Goal: Task Accomplishment & Management: Manage account settings

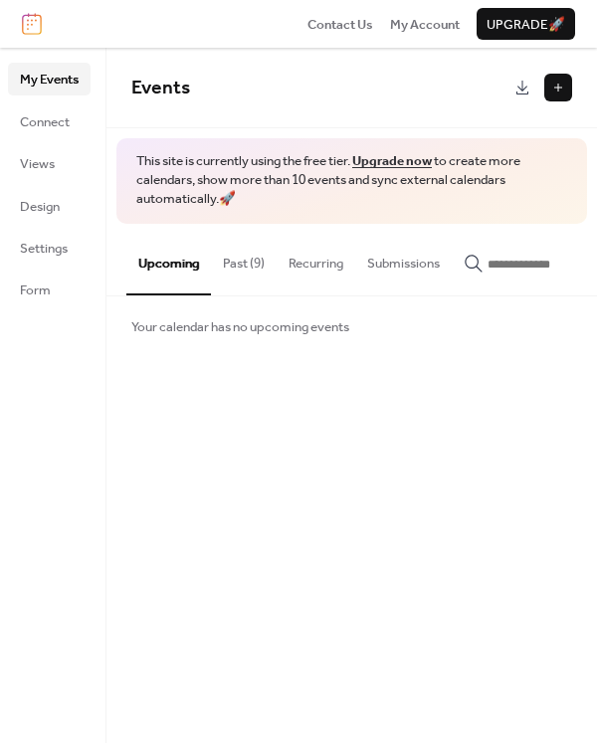
click at [554, 88] on button at bounding box center [558, 88] width 28 height 28
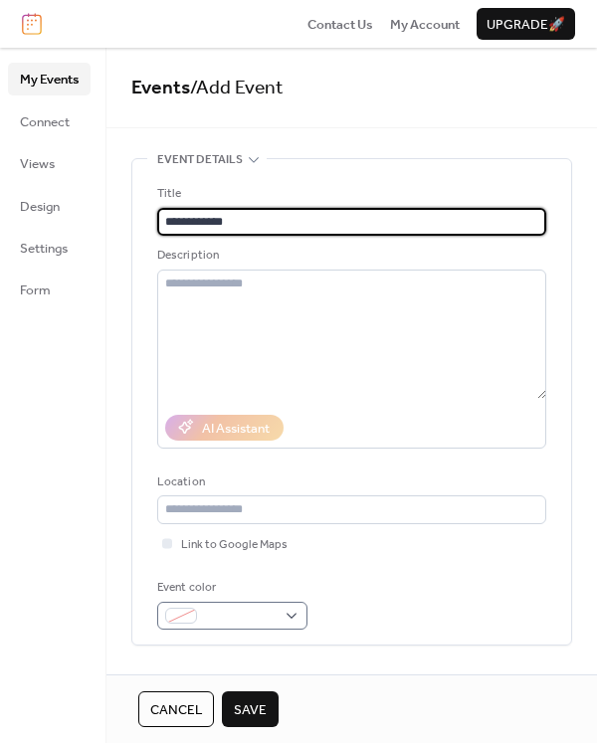
type input "**********"
click at [217, 621] on span at bounding box center [240, 617] width 71 height 20
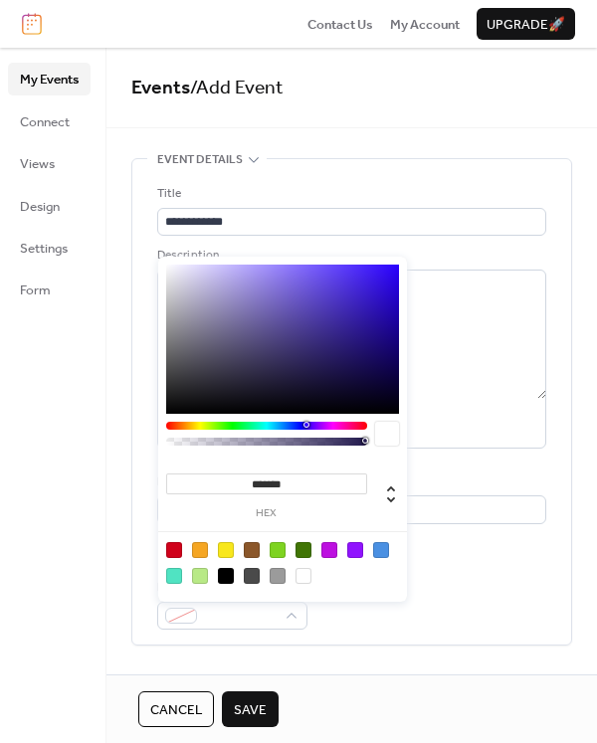
click at [177, 553] on div at bounding box center [174, 550] width 16 height 16
type input "*******"
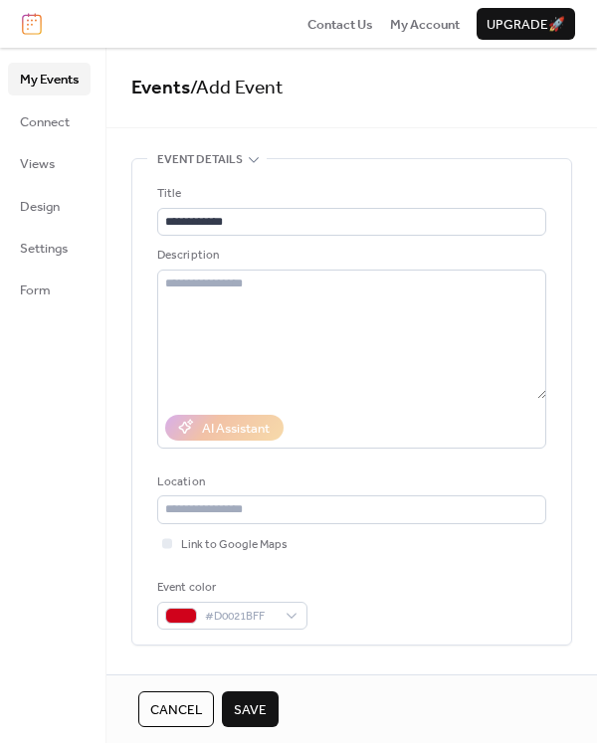
click at [526, 556] on div "**********" at bounding box center [351, 406] width 389 height 445
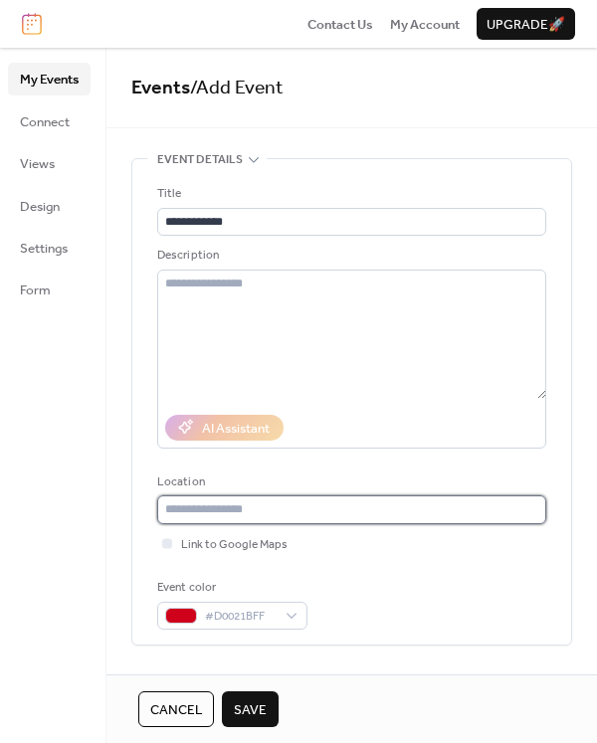
click at [244, 508] on input "text" at bounding box center [351, 509] width 389 height 28
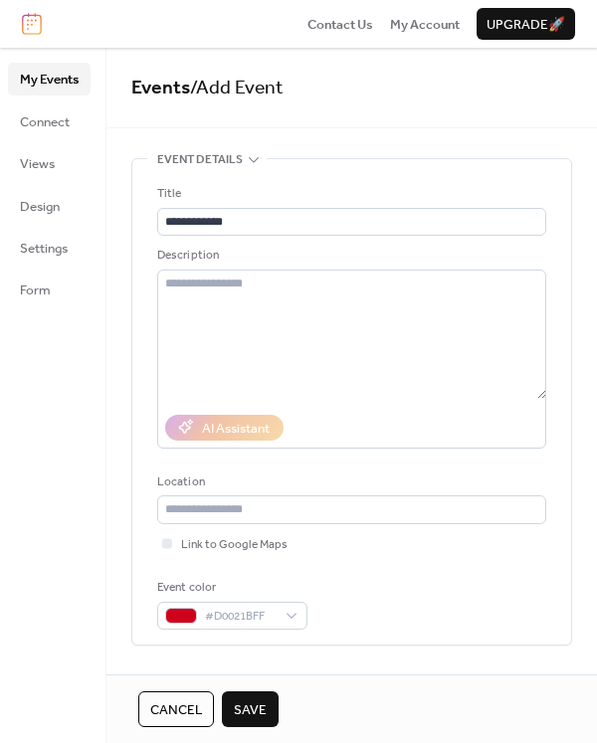
click at [227, 165] on span "Event details" at bounding box center [200, 160] width 86 height 20
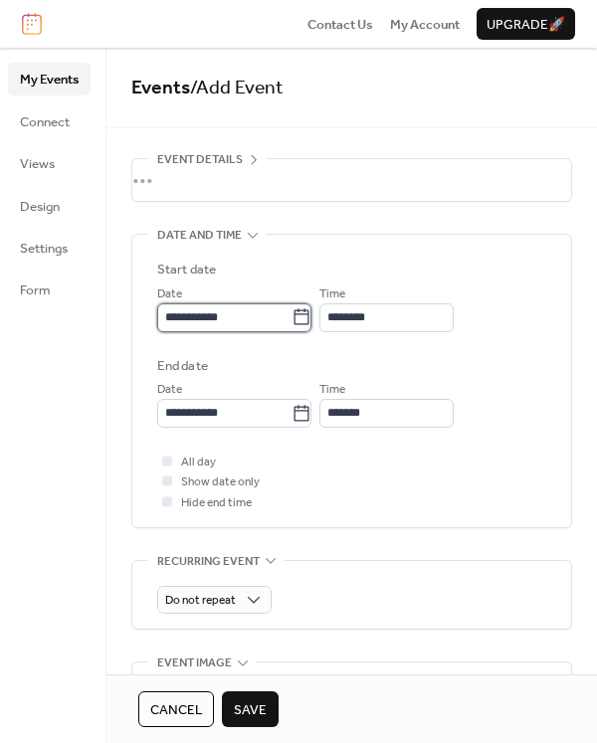
click at [242, 314] on input "**********" at bounding box center [224, 317] width 134 height 28
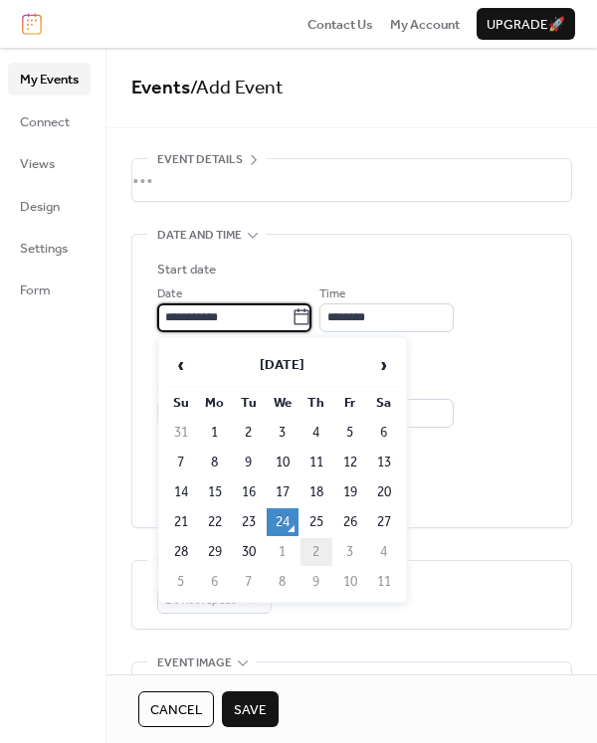
click at [321, 556] on td "2" at bounding box center [316, 552] width 32 height 28
type input "**********"
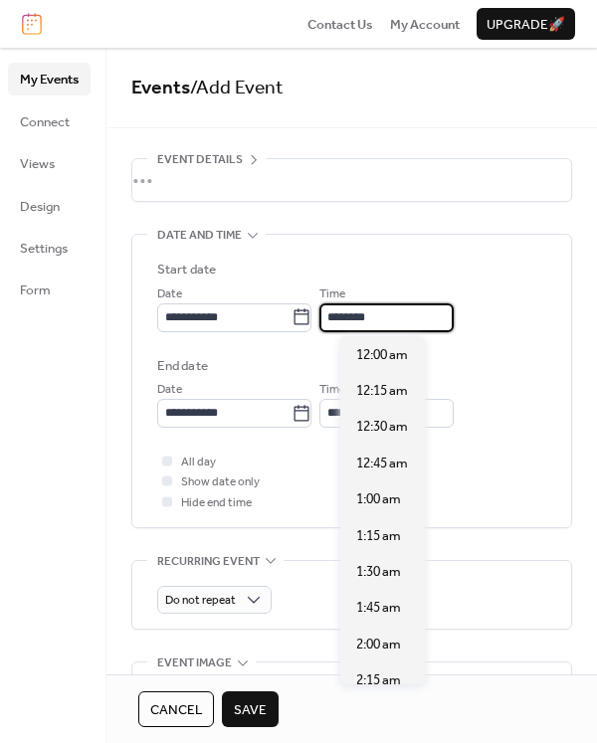
click at [372, 312] on input "********" at bounding box center [386, 317] width 134 height 28
click at [369, 302] on div "Time ********" at bounding box center [386, 307] width 134 height 49
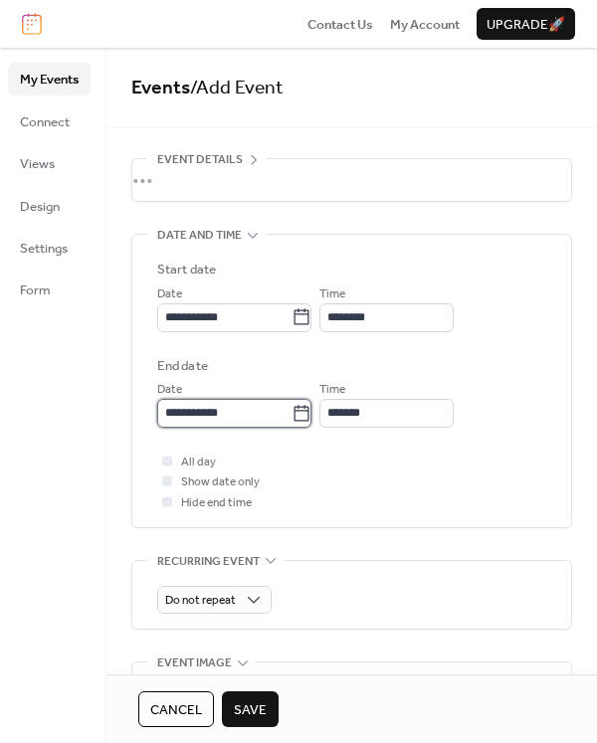
click at [261, 418] on input "**********" at bounding box center [224, 413] width 134 height 28
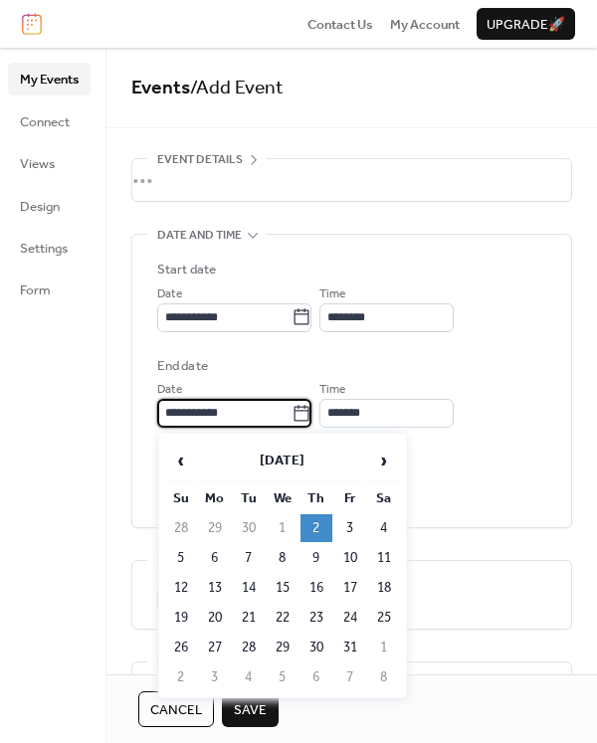
click at [313, 530] on td "2" at bounding box center [316, 528] width 32 height 28
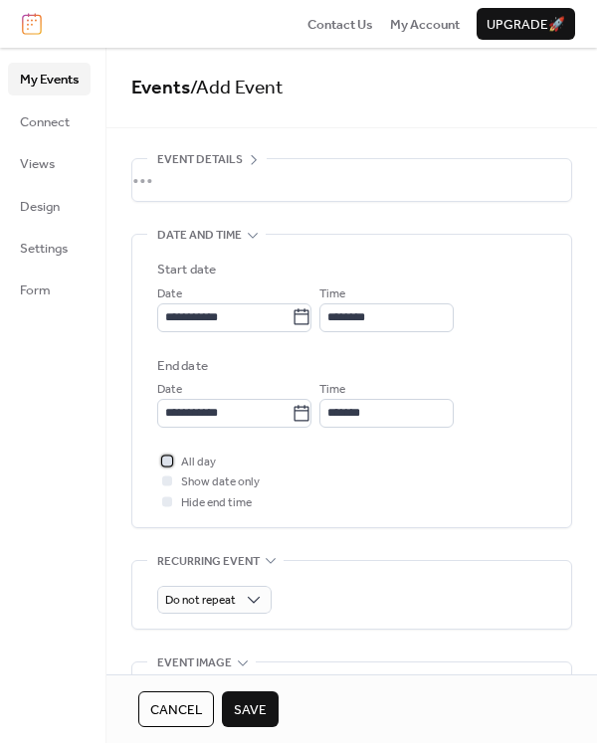
click at [201, 461] on span "All day" at bounding box center [198, 462] width 35 height 20
click at [256, 705] on span "Save" at bounding box center [250, 710] width 33 height 20
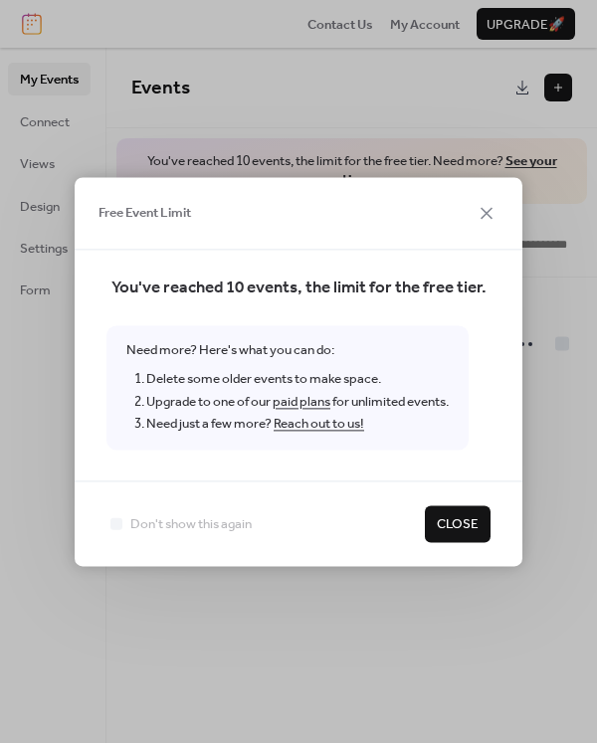
click at [439, 522] on span "Close" at bounding box center [457, 525] width 42 height 20
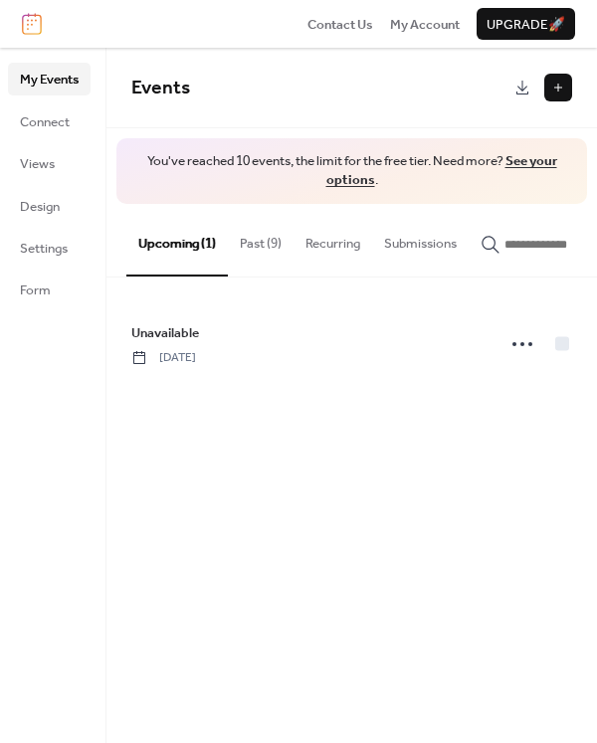
click at [265, 246] on button "Past (9)" at bounding box center [261, 239] width 66 height 70
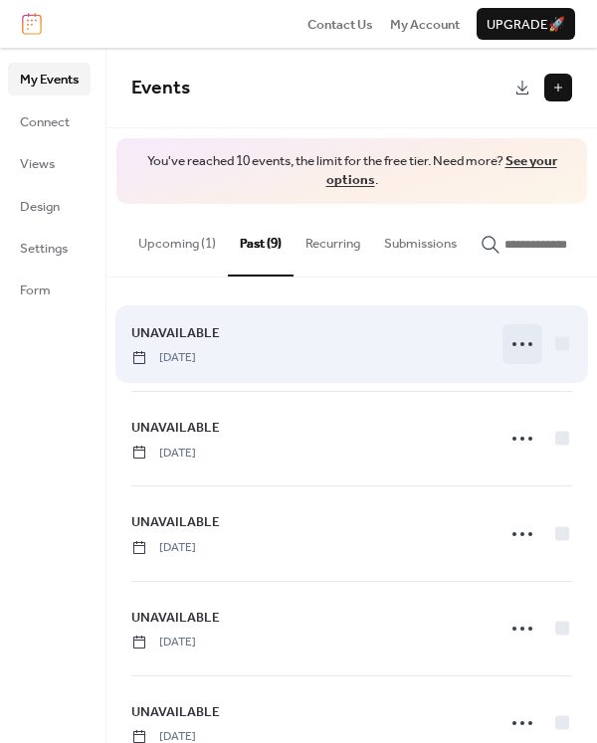
click at [517, 355] on icon at bounding box center [522, 344] width 32 height 32
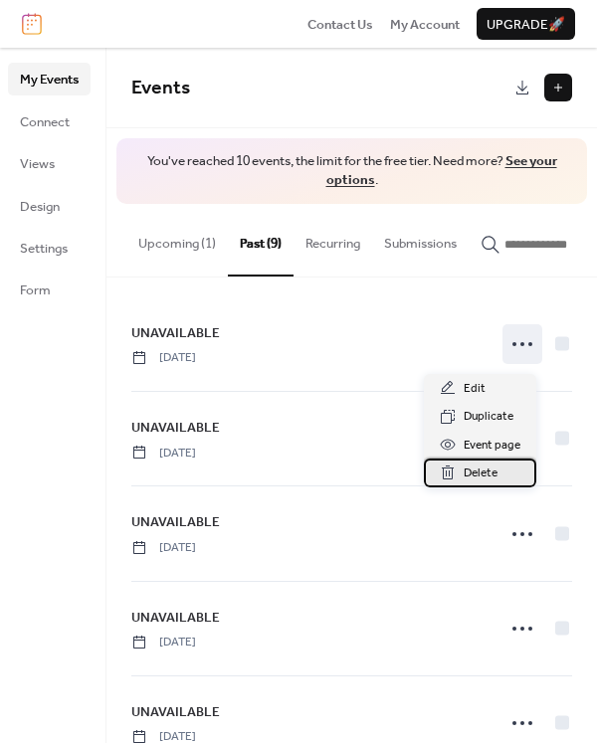
click at [491, 476] on span "Delete" at bounding box center [480, 473] width 34 height 20
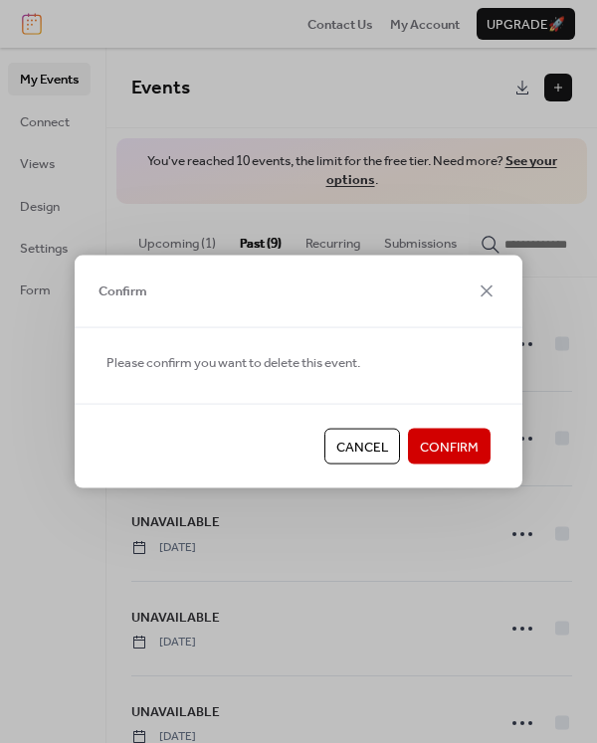
click at [439, 453] on span "Confirm" at bounding box center [449, 447] width 59 height 20
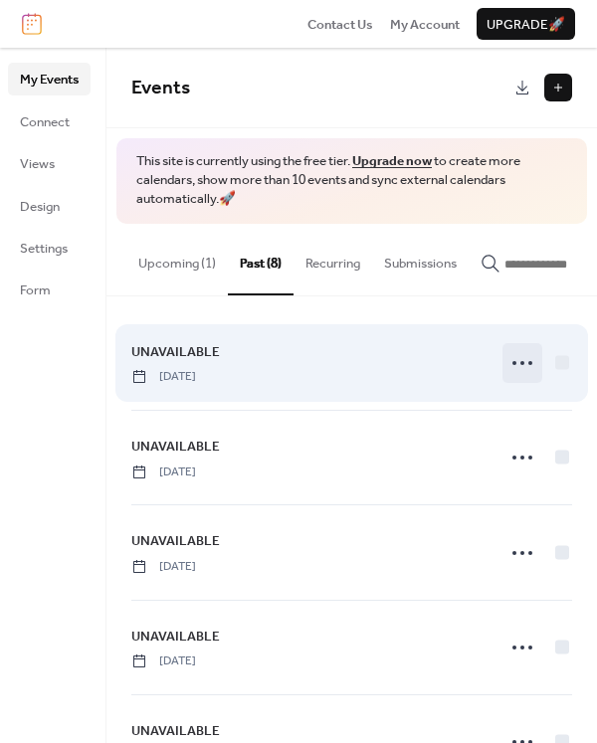
click at [511, 376] on icon at bounding box center [522, 363] width 32 height 32
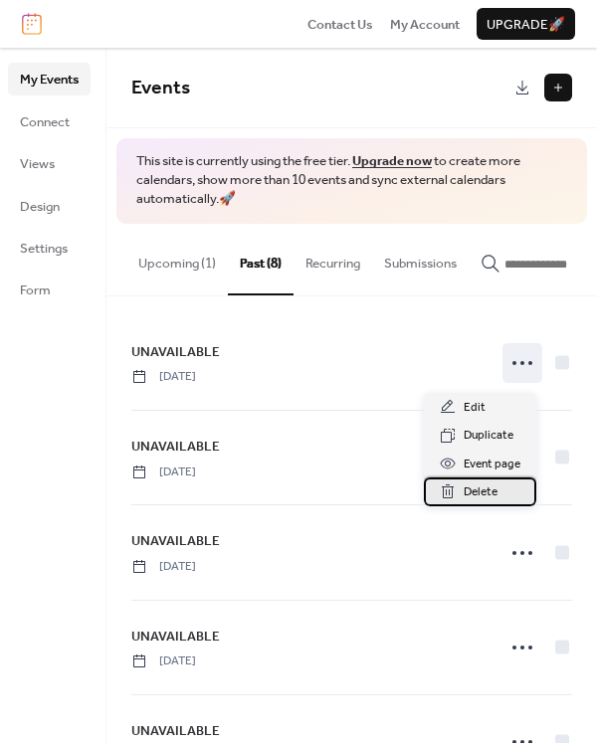
click at [468, 490] on span "Delete" at bounding box center [480, 492] width 34 height 20
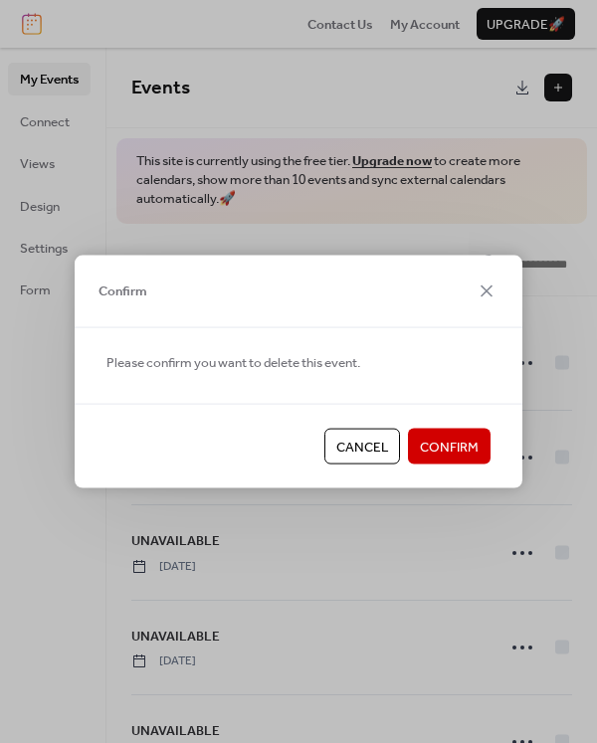
click at [443, 451] on span "Confirm" at bounding box center [449, 447] width 59 height 20
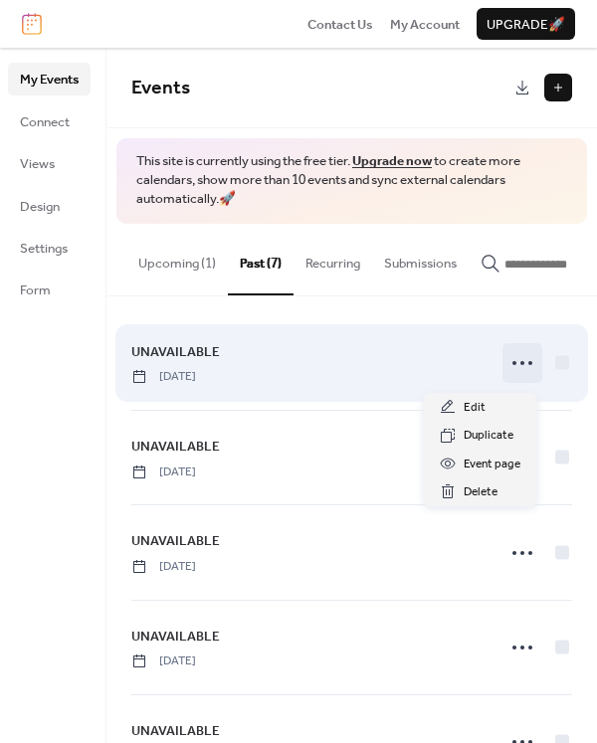
click at [513, 368] on icon at bounding box center [522, 363] width 32 height 32
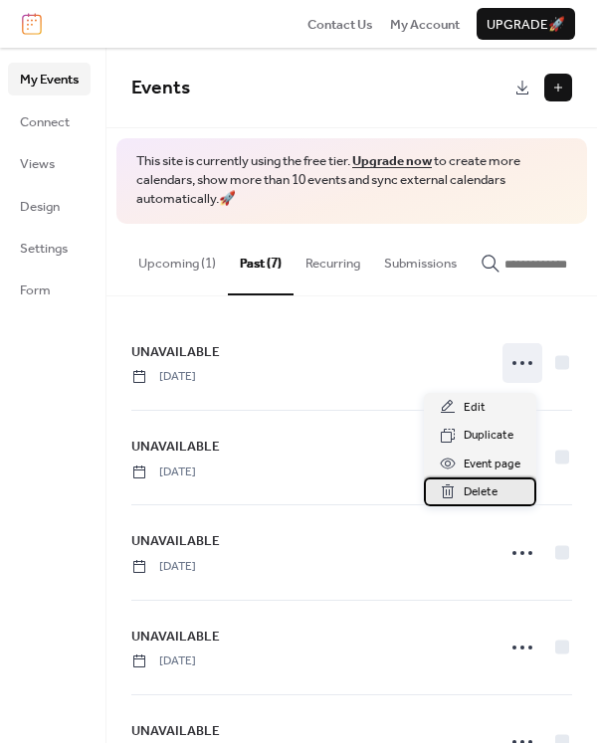
click at [488, 493] on span "Delete" at bounding box center [480, 492] width 34 height 20
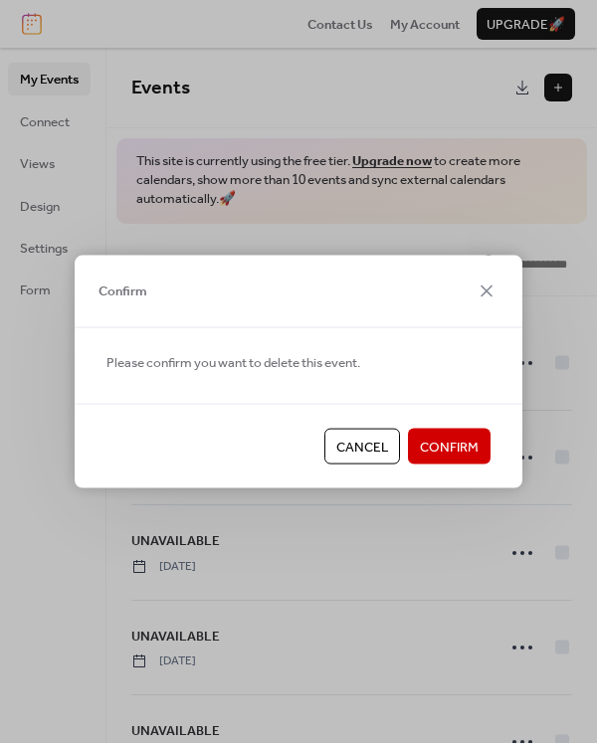
click at [451, 451] on span "Confirm" at bounding box center [449, 447] width 59 height 20
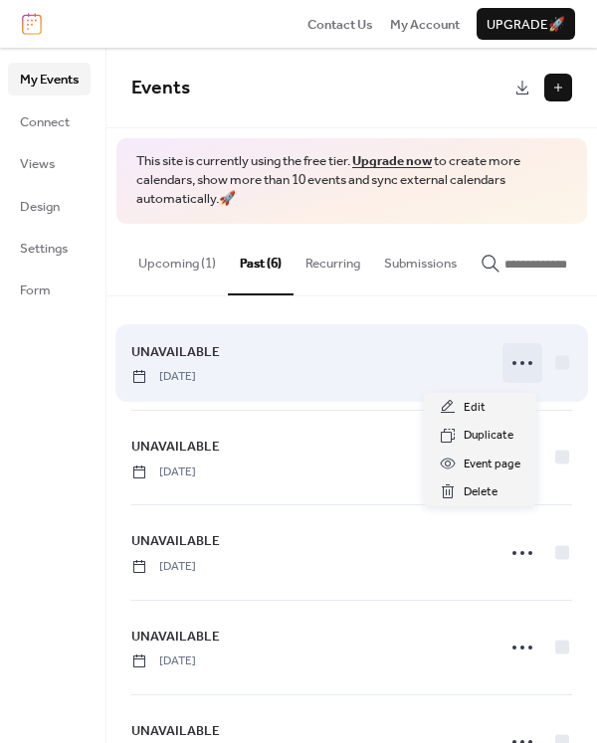
click at [521, 371] on icon at bounding box center [522, 363] width 32 height 32
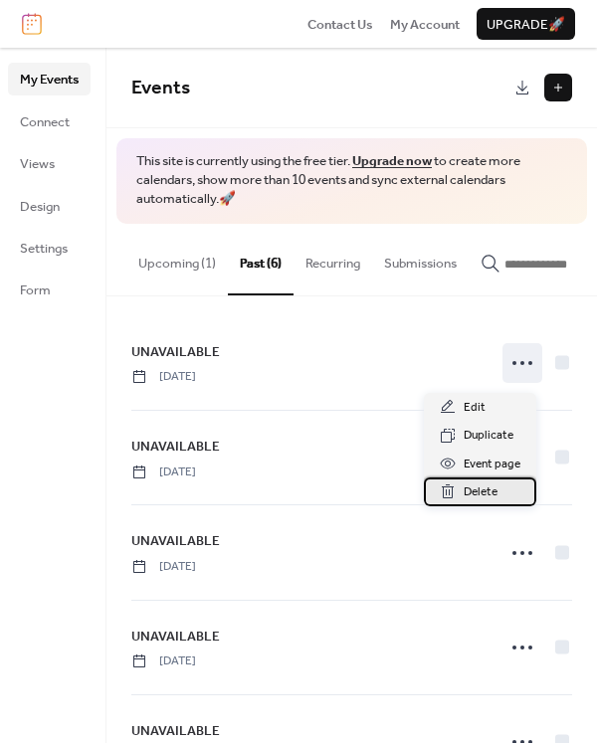
click at [479, 500] on span "Delete" at bounding box center [480, 492] width 34 height 20
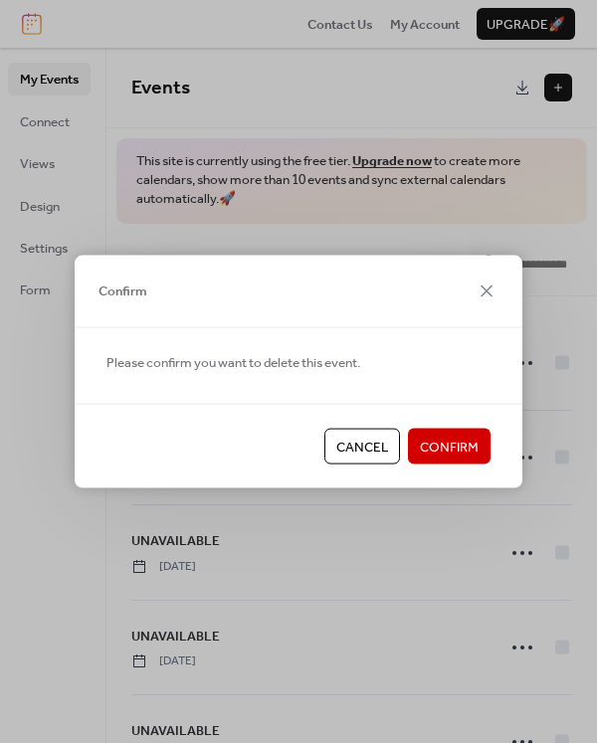
click at [440, 457] on span "Confirm" at bounding box center [449, 447] width 59 height 20
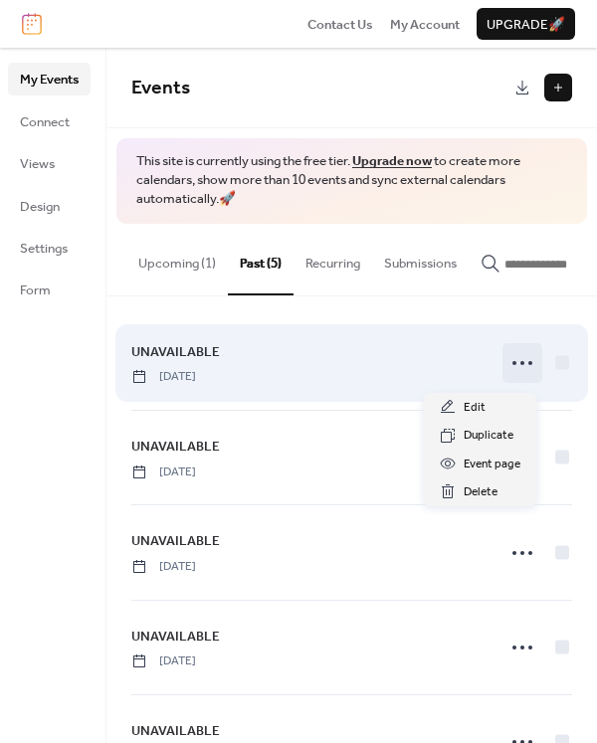
click at [508, 376] on icon at bounding box center [522, 363] width 32 height 32
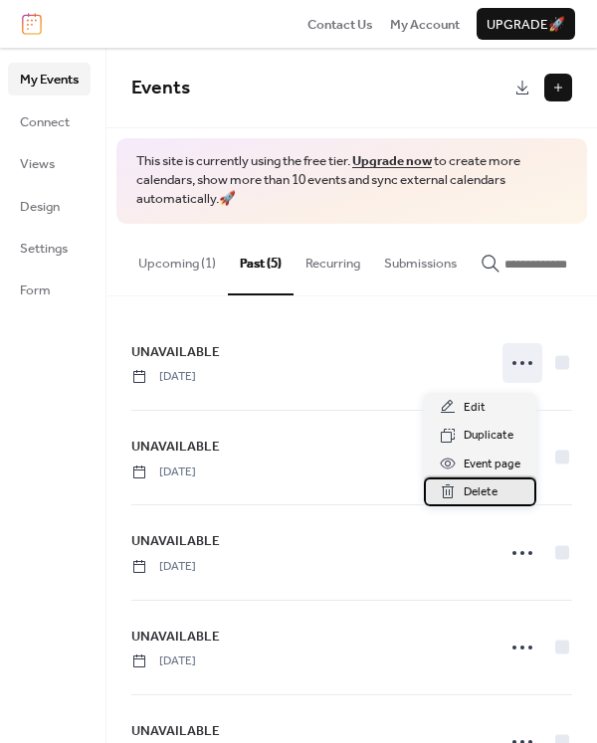
click at [467, 491] on span "Delete" at bounding box center [480, 492] width 34 height 20
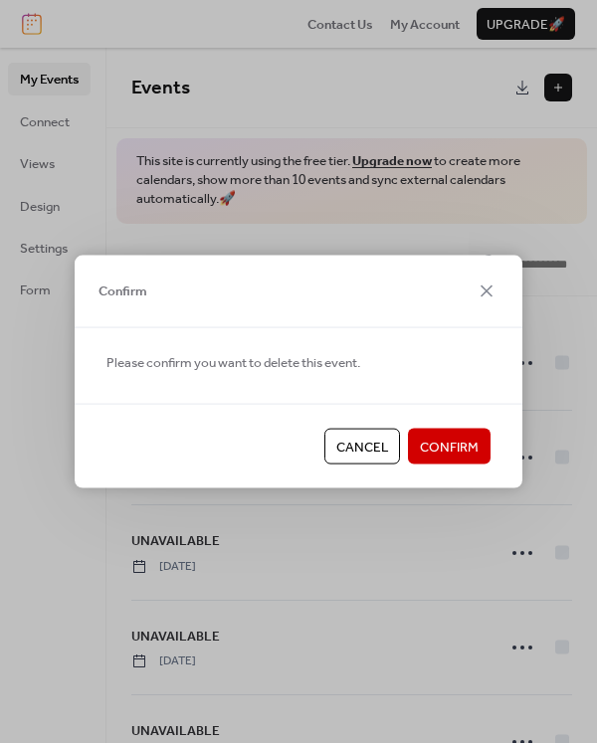
click at [434, 447] on span "Confirm" at bounding box center [449, 447] width 59 height 20
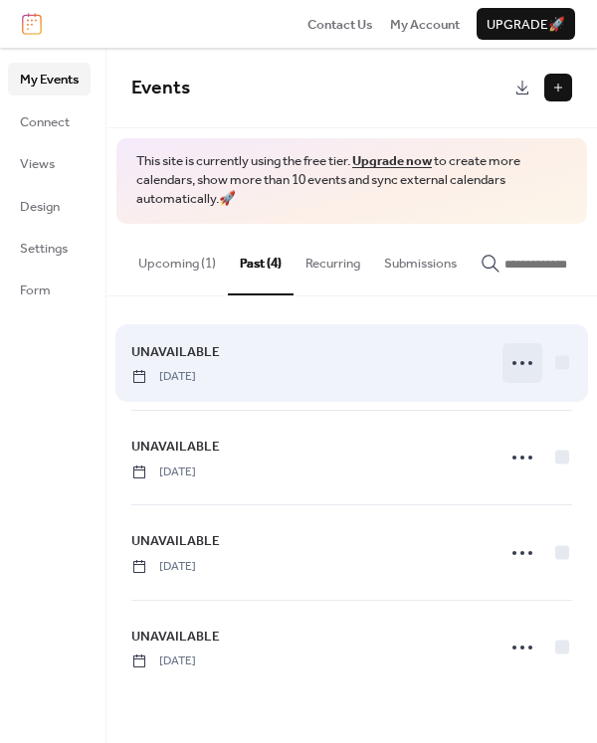
click at [521, 365] on circle at bounding box center [522, 363] width 4 height 4
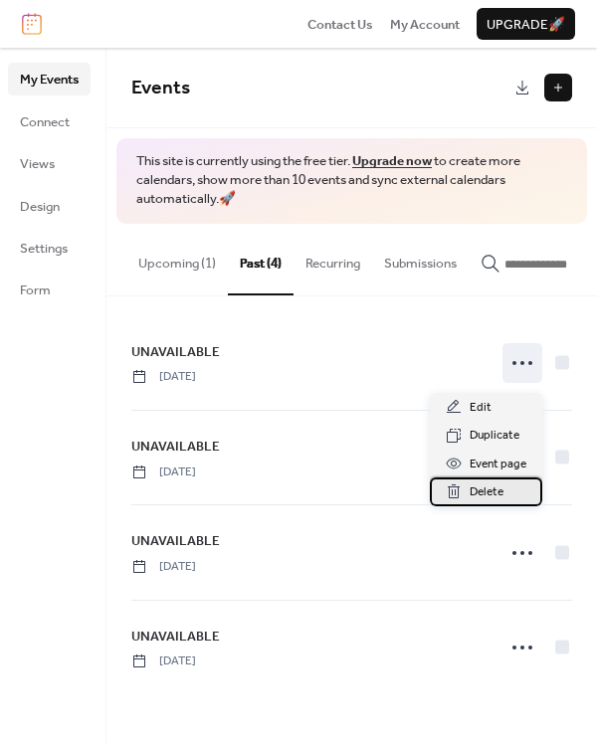
click at [493, 488] on span "Delete" at bounding box center [486, 492] width 34 height 20
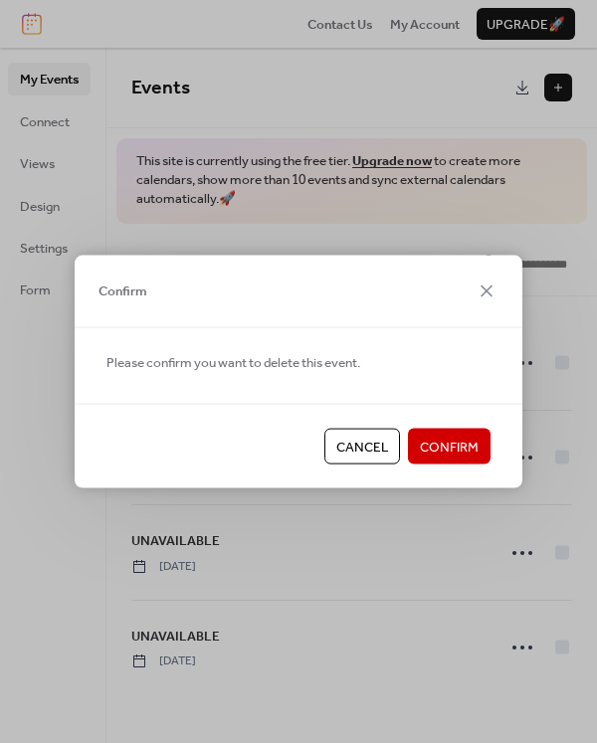
click at [441, 444] on span "Confirm" at bounding box center [449, 447] width 59 height 20
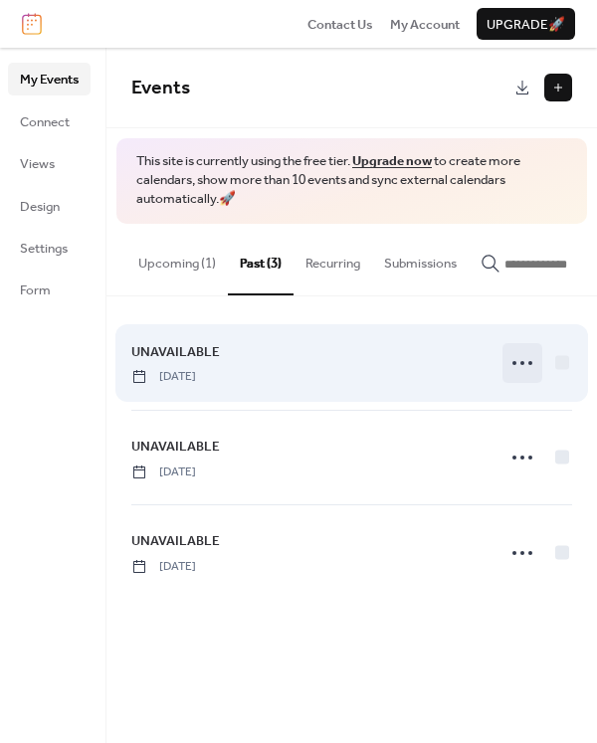
click at [519, 372] on icon at bounding box center [522, 363] width 32 height 32
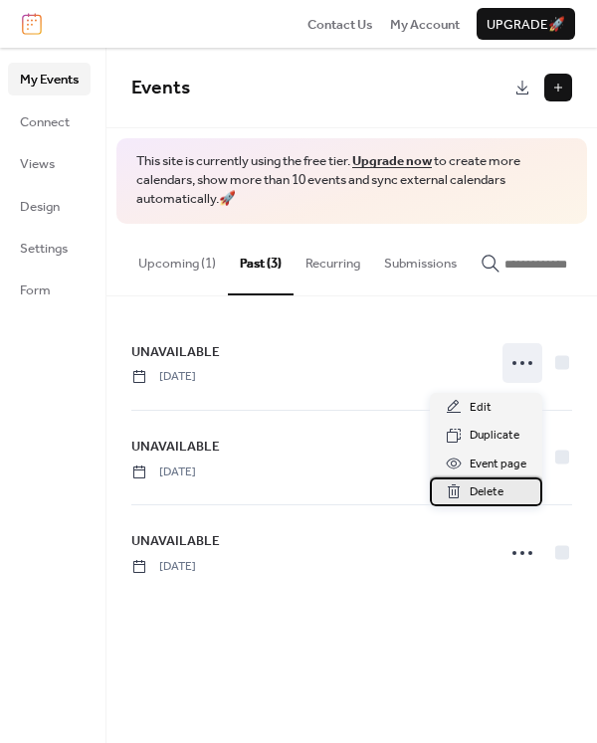
click at [477, 487] on span "Delete" at bounding box center [486, 492] width 34 height 20
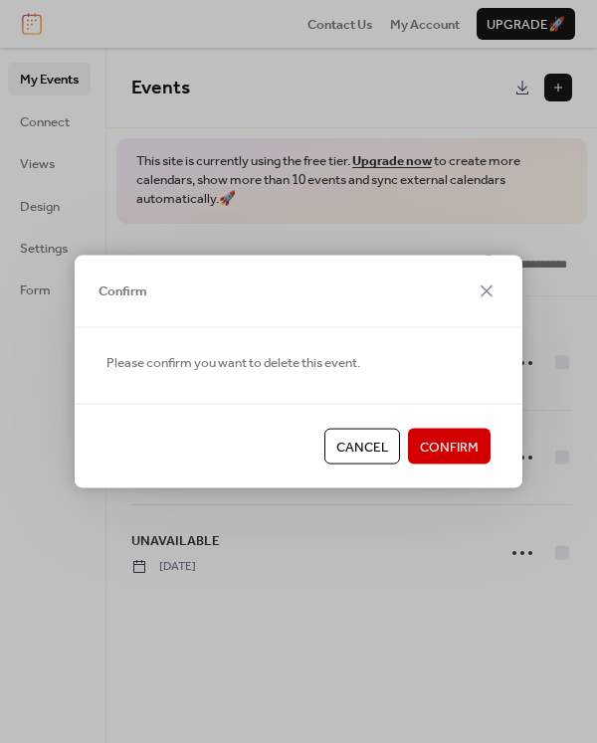
click at [432, 437] on span "Confirm" at bounding box center [449, 447] width 59 height 20
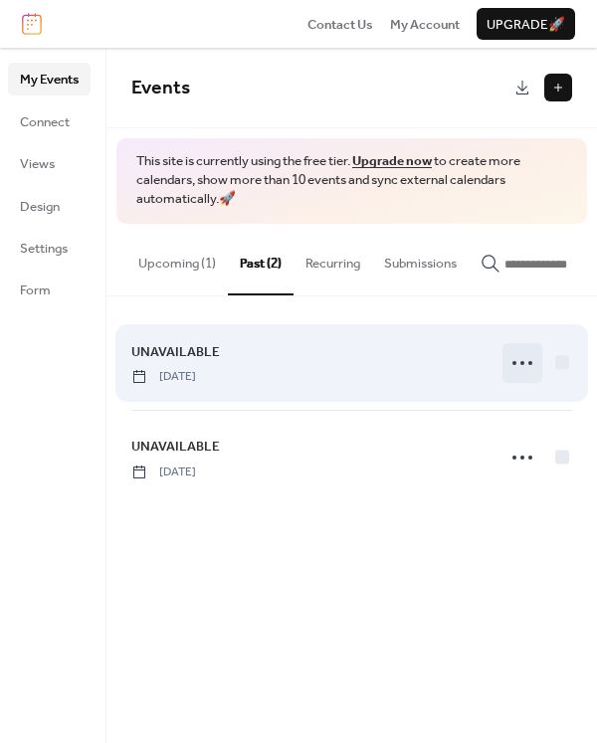
drag, startPoint x: 520, startPoint y: 357, endPoint x: 517, endPoint y: 375, distance: 18.1
click at [520, 359] on icon at bounding box center [522, 363] width 32 height 32
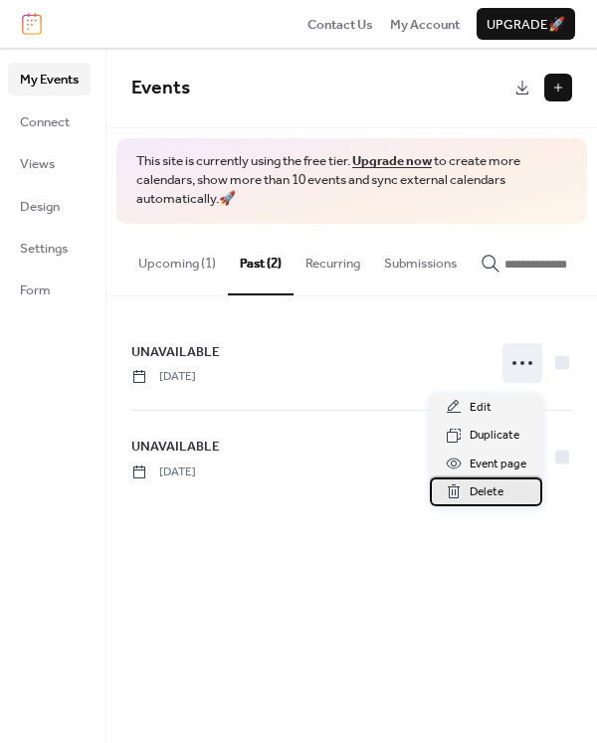
click at [496, 493] on span "Delete" at bounding box center [486, 492] width 34 height 20
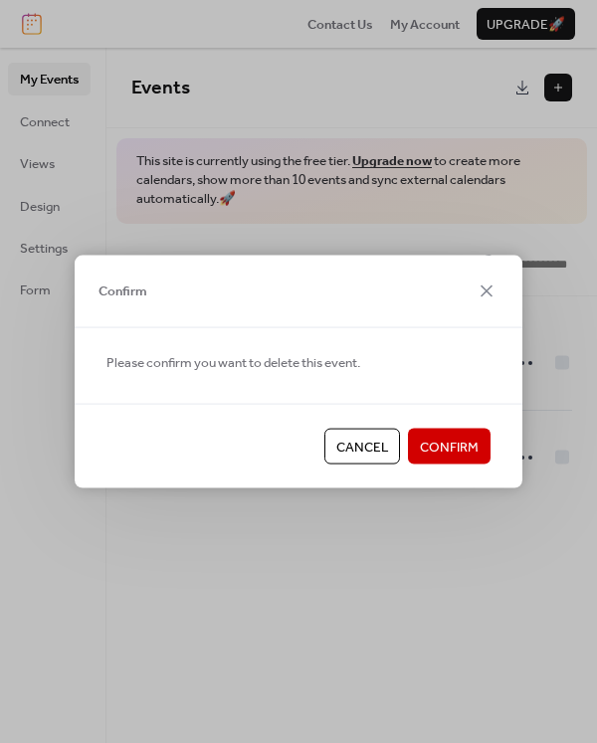
drag, startPoint x: 449, startPoint y: 430, endPoint x: 472, endPoint y: 444, distance: 27.3
click at [451, 435] on button "Confirm" at bounding box center [449, 447] width 83 height 36
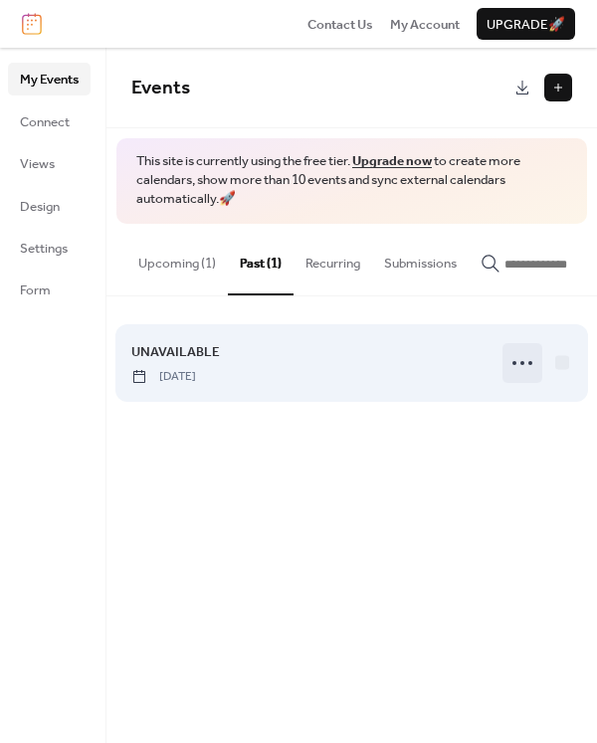
click at [512, 360] on icon at bounding box center [522, 363] width 32 height 32
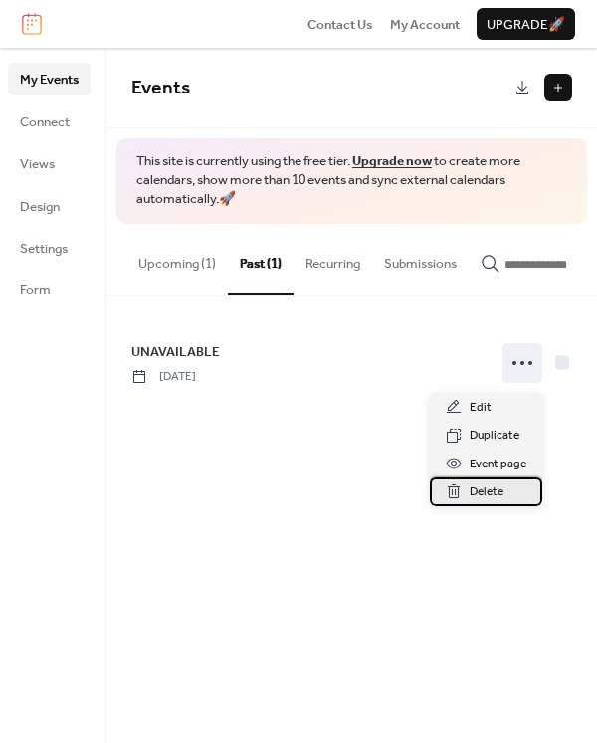
click at [497, 492] on span "Delete" at bounding box center [486, 492] width 34 height 20
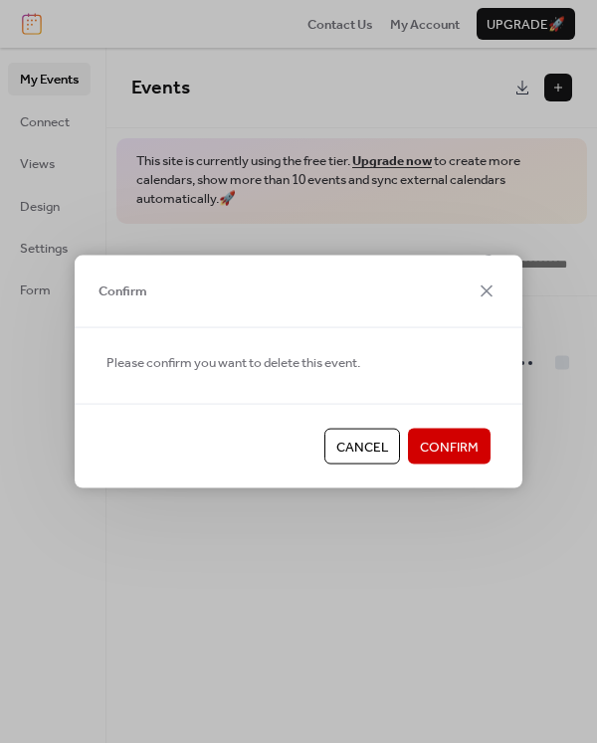
click at [447, 437] on span "Confirm" at bounding box center [449, 447] width 59 height 20
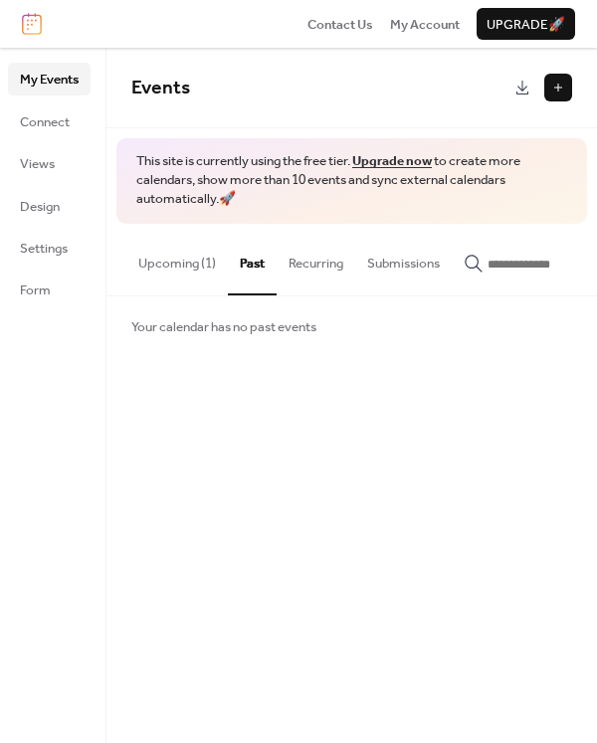
click at [213, 263] on button "Upcoming (1)" at bounding box center [176, 259] width 101 height 70
